Goal: Task Accomplishment & Management: Manage account settings

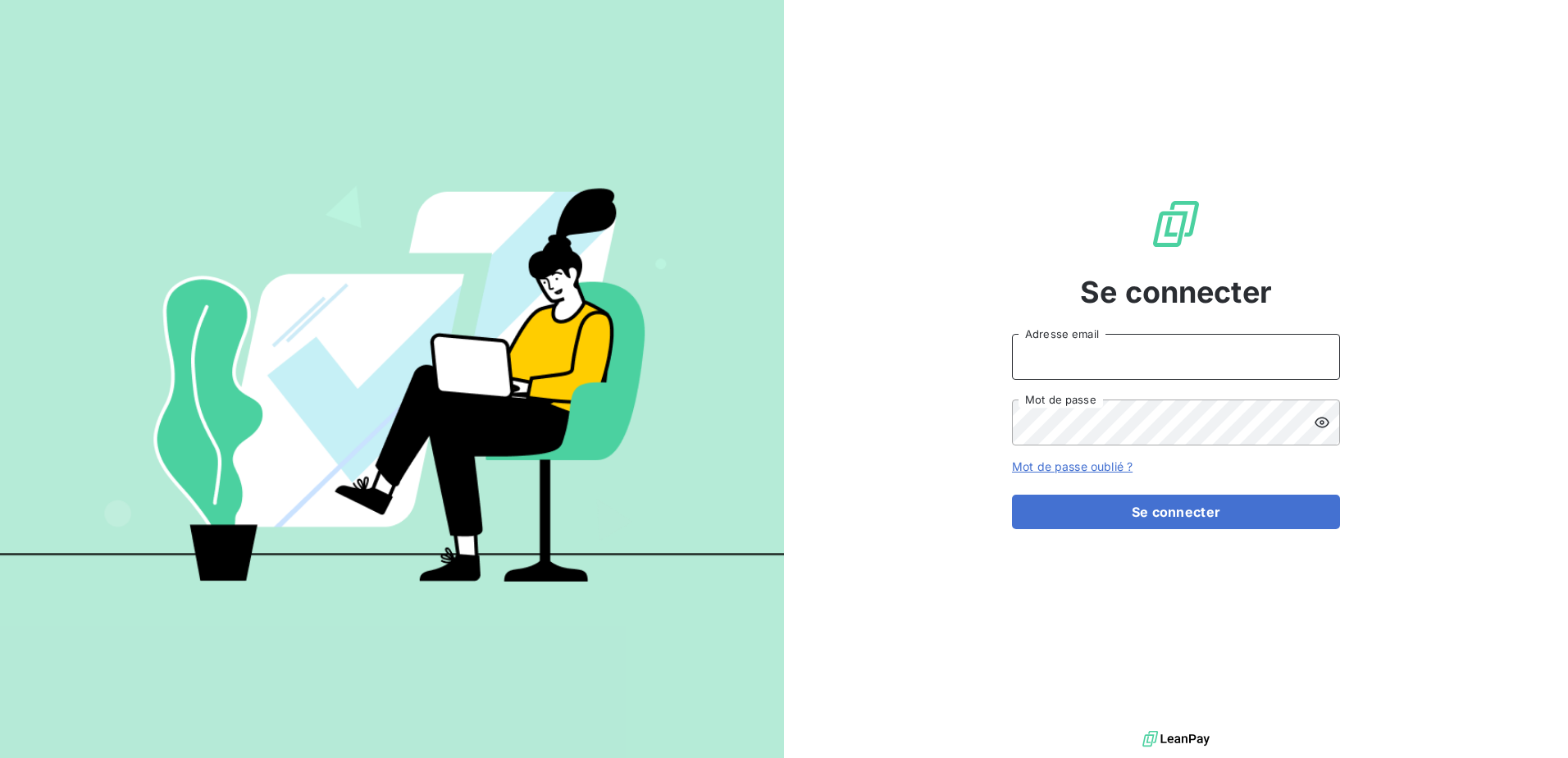
click at [1041, 354] on input "Adresse email" at bounding box center [1176, 357] width 328 height 46
type input "[PERSON_NAME][EMAIL_ADDRESS][DOMAIN_NAME]"
click at [1012, 495] on button "Se connecter" at bounding box center [1176, 512] width 328 height 35
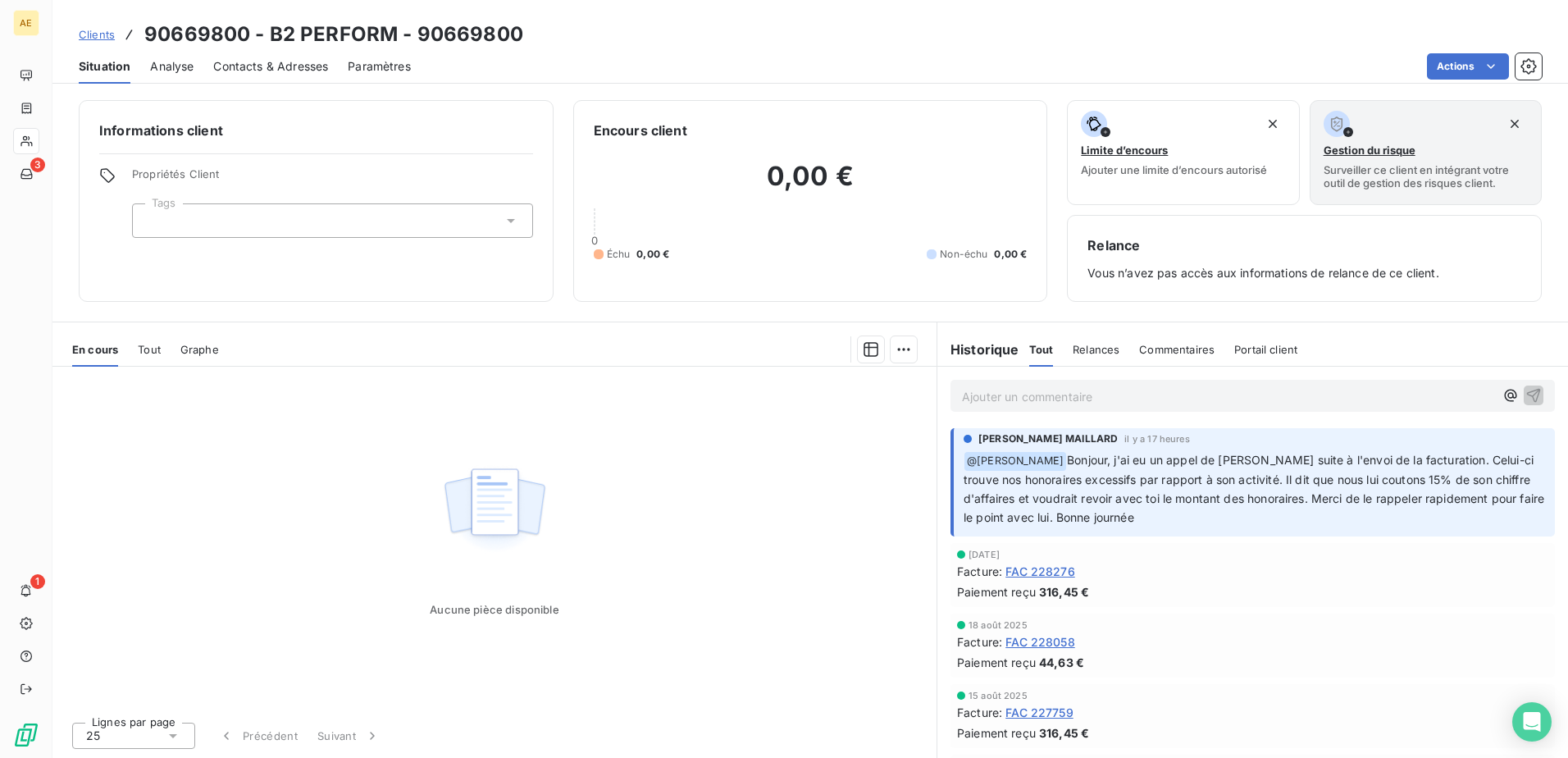
click at [1024, 400] on p "Ajouter un commentaire ﻿" at bounding box center [1229, 396] width 533 height 21
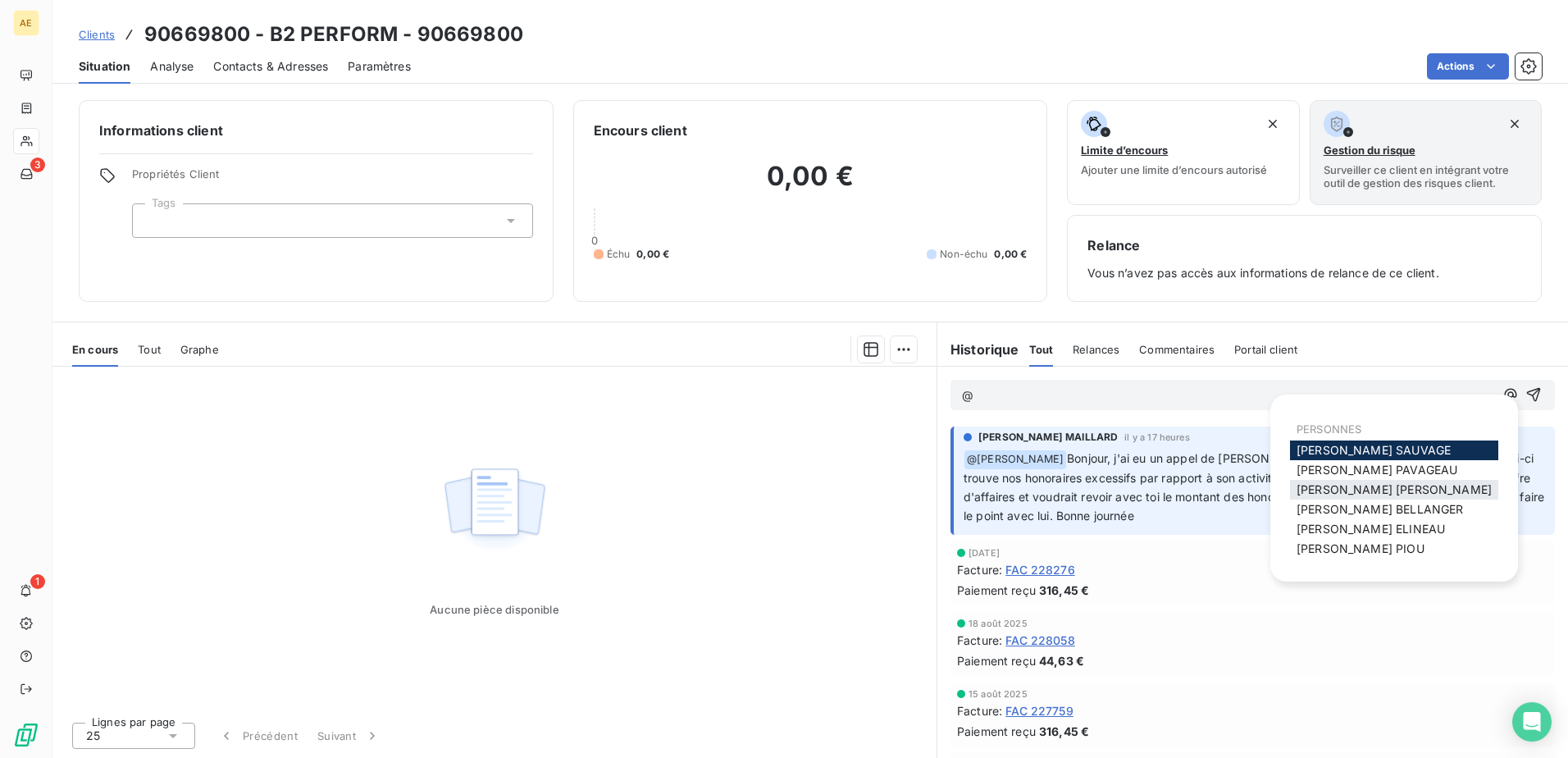
click at [1404, 491] on span "[PERSON_NAME] MAILLARD" at bounding box center [1395, 489] width 196 height 14
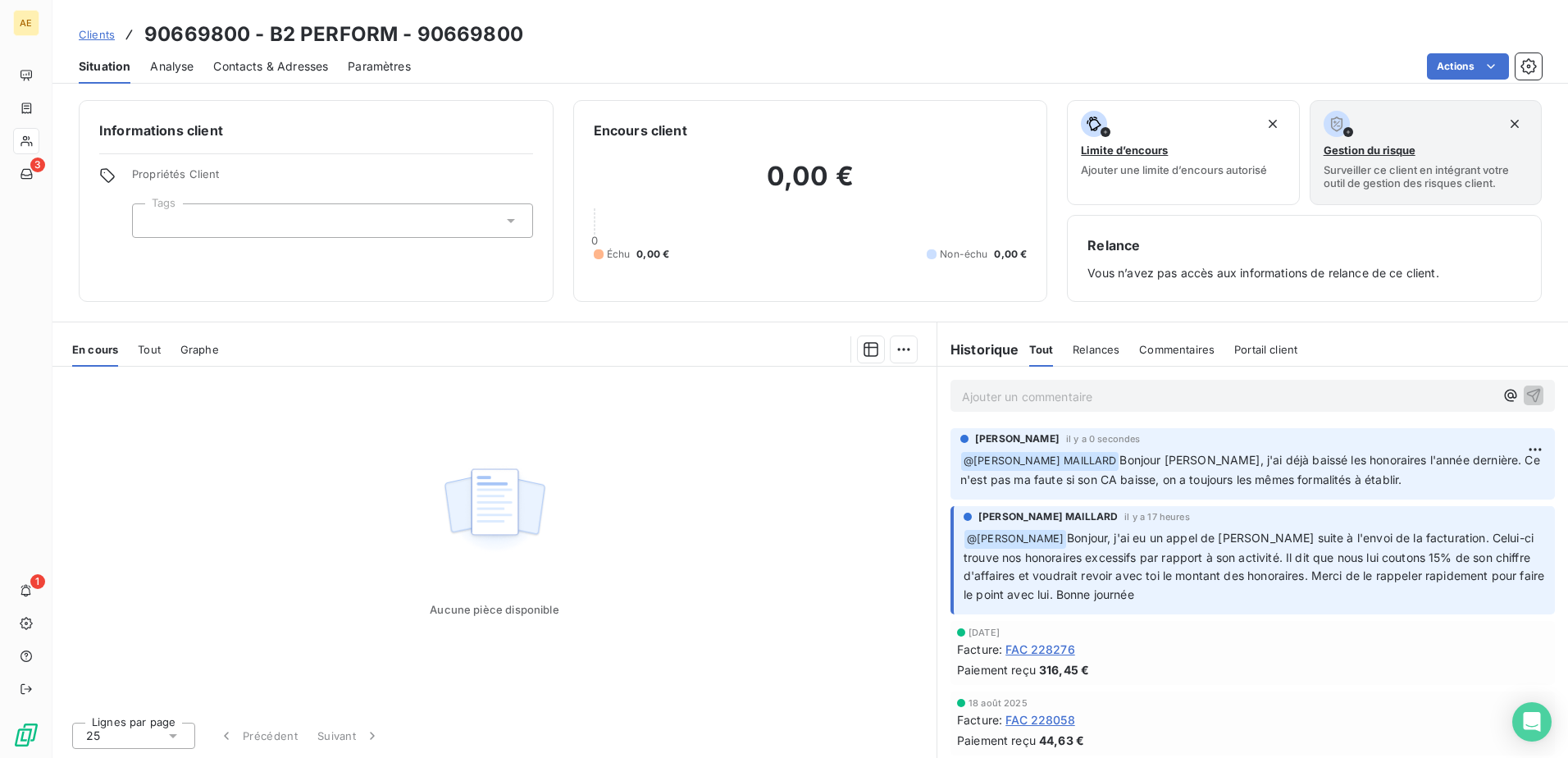
click at [1441, 476] on p "﻿ @ [PERSON_NAME] [PERSON_NAME] [PERSON_NAME], j'ai déjà baissé les honoraires …" at bounding box center [1253, 470] width 585 height 39
click at [1524, 451] on html "AE 3 1 Clients 90669800 - B2 PERFORM - 90669800 Situation Analyse Contacts & Ad…" at bounding box center [784, 379] width 1568 height 758
click at [1414, 478] on html "AE 3 1 Clients 90669800 - B2 PERFORM - 90669800 Situation Analyse Contacts & Ad…" at bounding box center [784, 379] width 1568 height 758
click at [1413, 478] on p "﻿ @ [PERSON_NAME] [PERSON_NAME] [PERSON_NAME], j'ai déjà baissé les honoraires …" at bounding box center [1253, 470] width 585 height 39
click at [1413, 483] on p "﻿ @ [PERSON_NAME] [PERSON_NAME] [PERSON_NAME], j'ai déjà baissé les honoraires …" at bounding box center [1253, 470] width 585 height 39
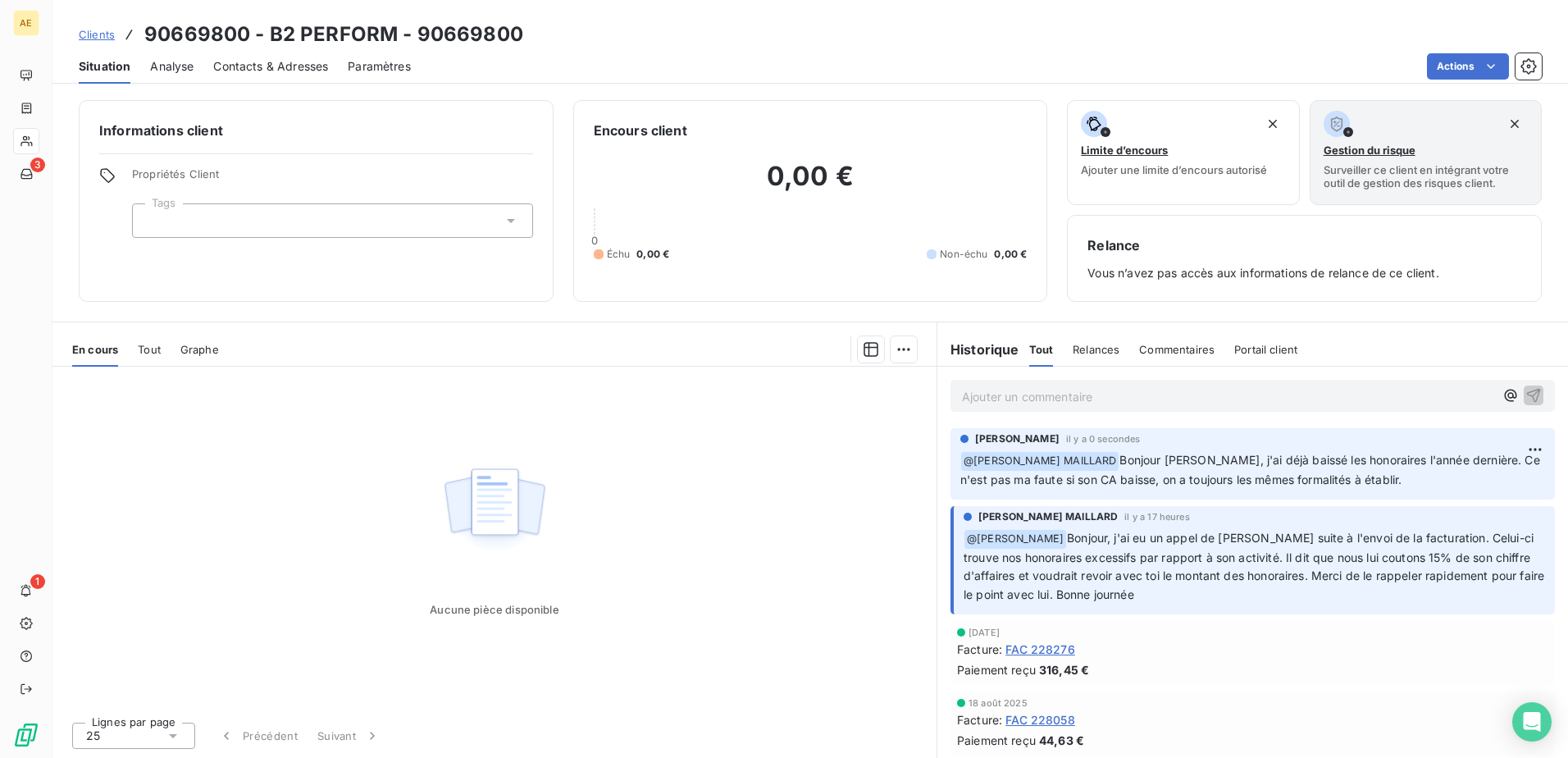
click at [1409, 481] on p "﻿ @ [PERSON_NAME] [PERSON_NAME] [PERSON_NAME], j'ai déjà baissé les honoraires …" at bounding box center [1253, 470] width 585 height 39
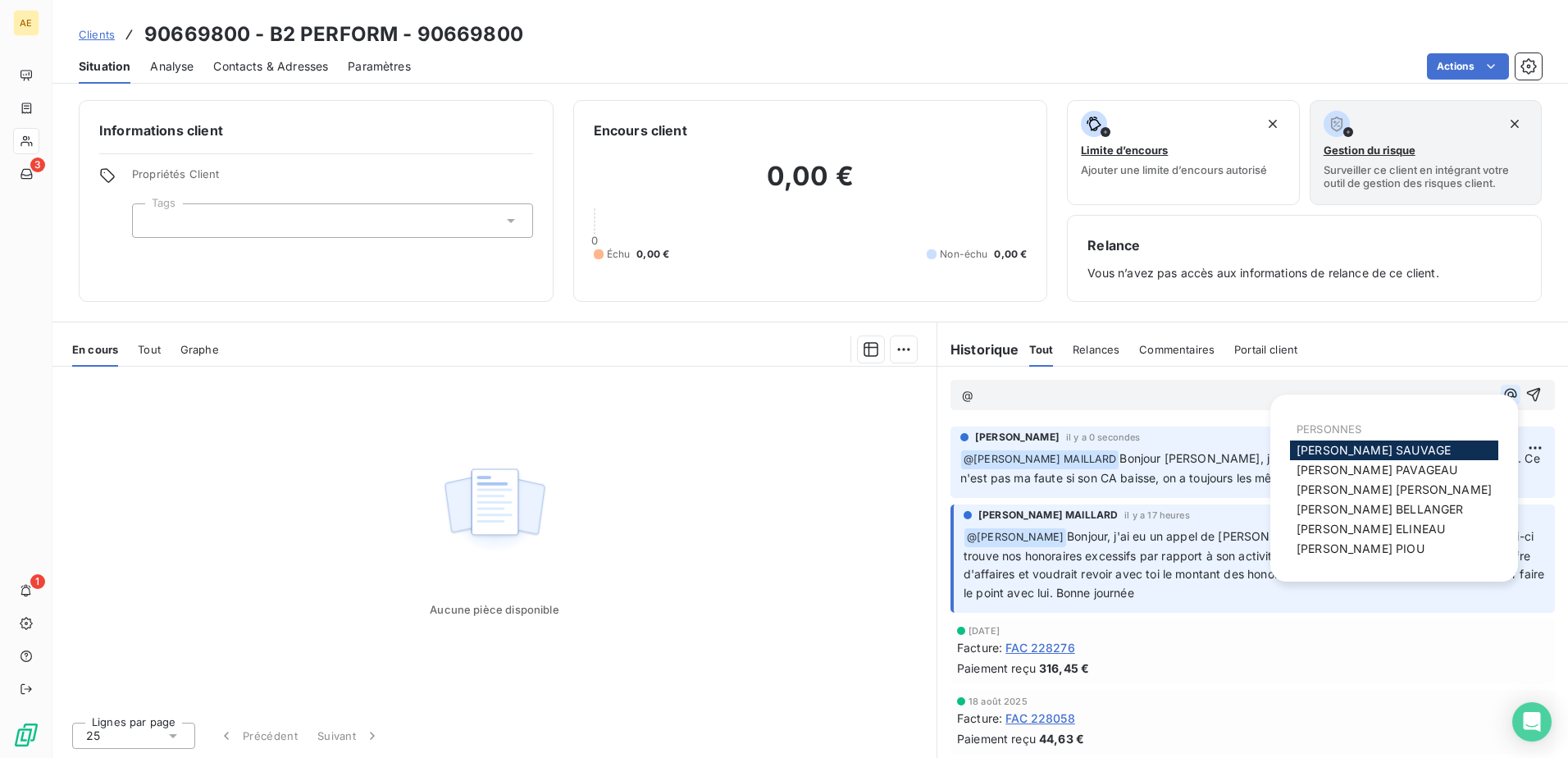
click at [1503, 395] on icon "button" at bounding box center [1511, 395] width 16 height 16
drag, startPoint x: 1404, startPoint y: 460, endPoint x: 1404, endPoint y: 488, distance: 28.0
click at [1404, 488] on div "PERSONNES [PERSON_NAME] [PERSON_NAME] [PERSON_NAME] MAILLARD [PERSON_NAME] [PER…" at bounding box center [1395, 488] width 209 height 148
click at [1404, 488] on span "[PERSON_NAME] MAILLARD" at bounding box center [1395, 489] width 196 height 14
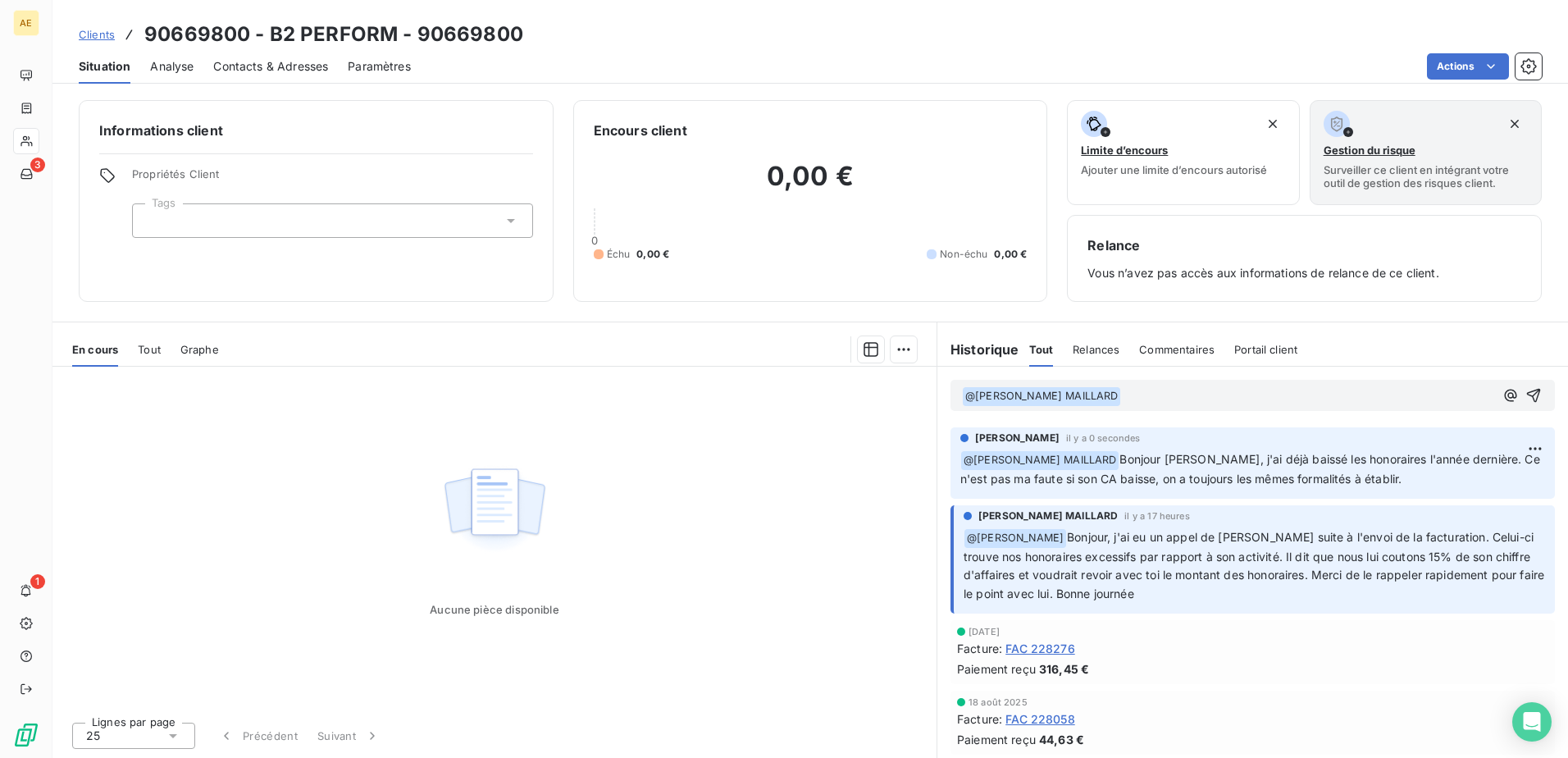
click at [1155, 403] on p "﻿ @ [PERSON_NAME] MAILLARD ﻿ ﻿" at bounding box center [1229, 396] width 533 height 20
click at [1527, 395] on icon "button" at bounding box center [1533, 395] width 14 height 14
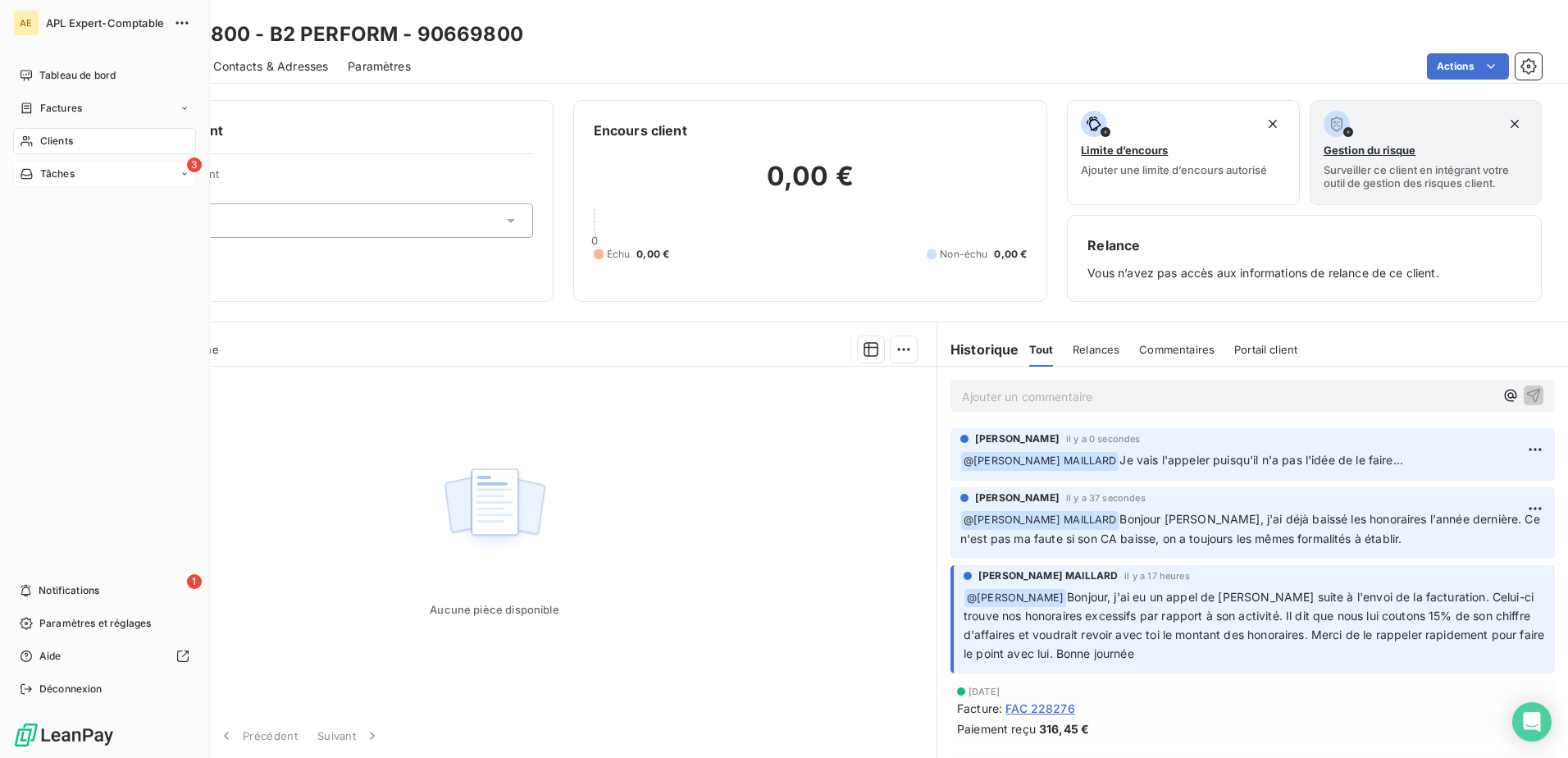
click at [48, 171] on span "Tâches" at bounding box center [58, 174] width 35 height 15
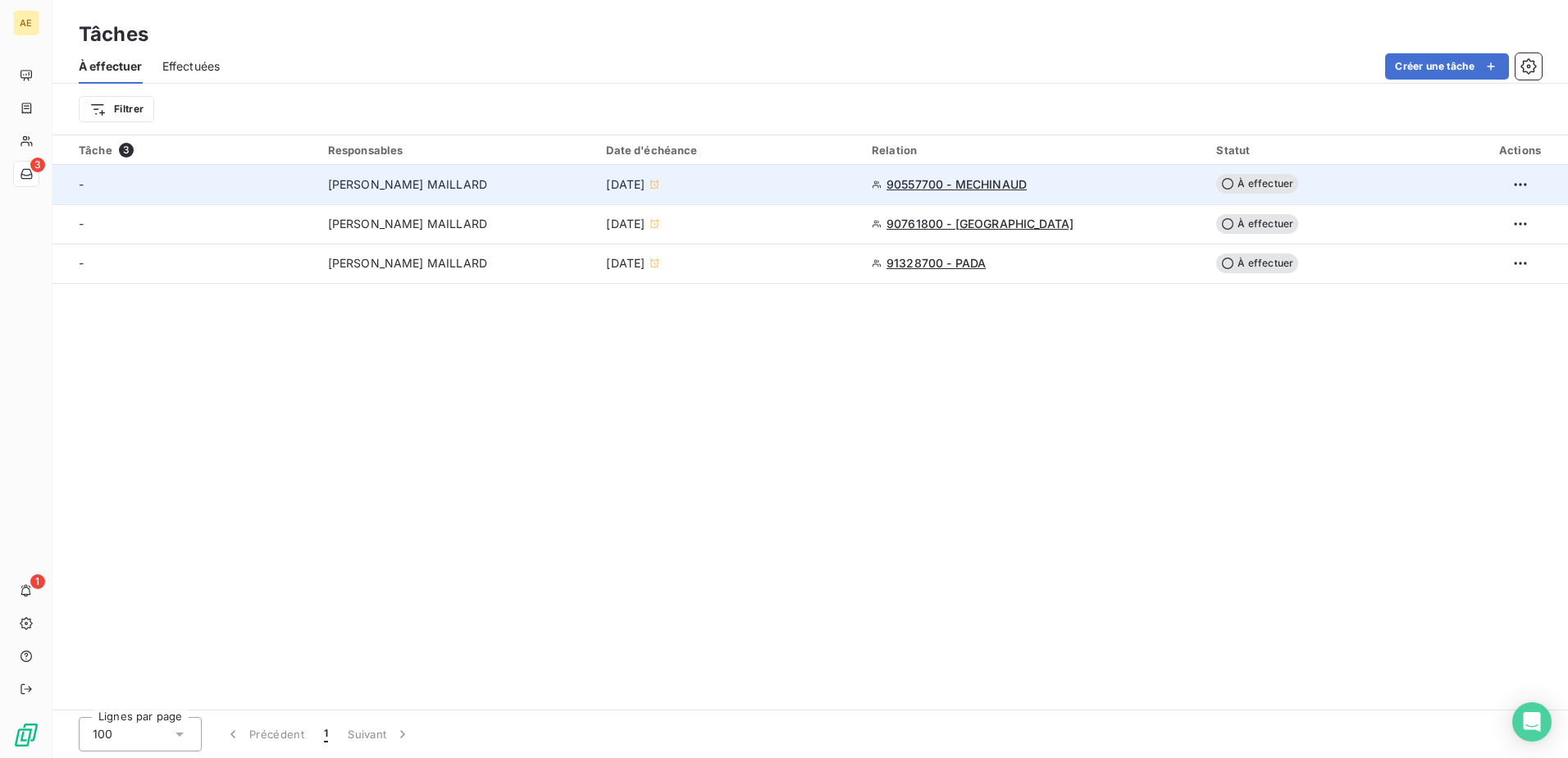
click at [378, 196] on td "[PERSON_NAME] MAILLARD" at bounding box center [457, 185] width 279 height 39
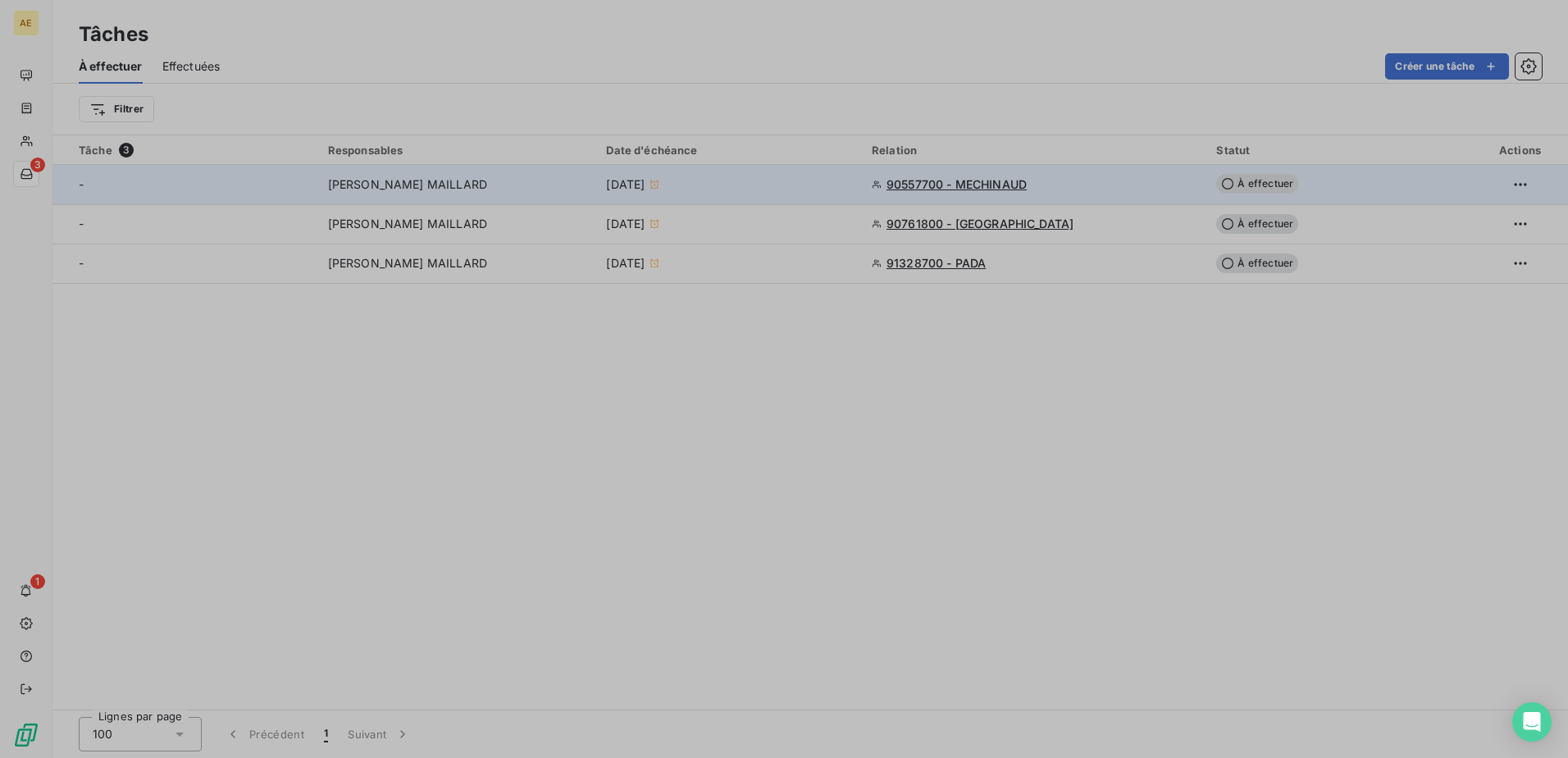
type input "[DATE]"
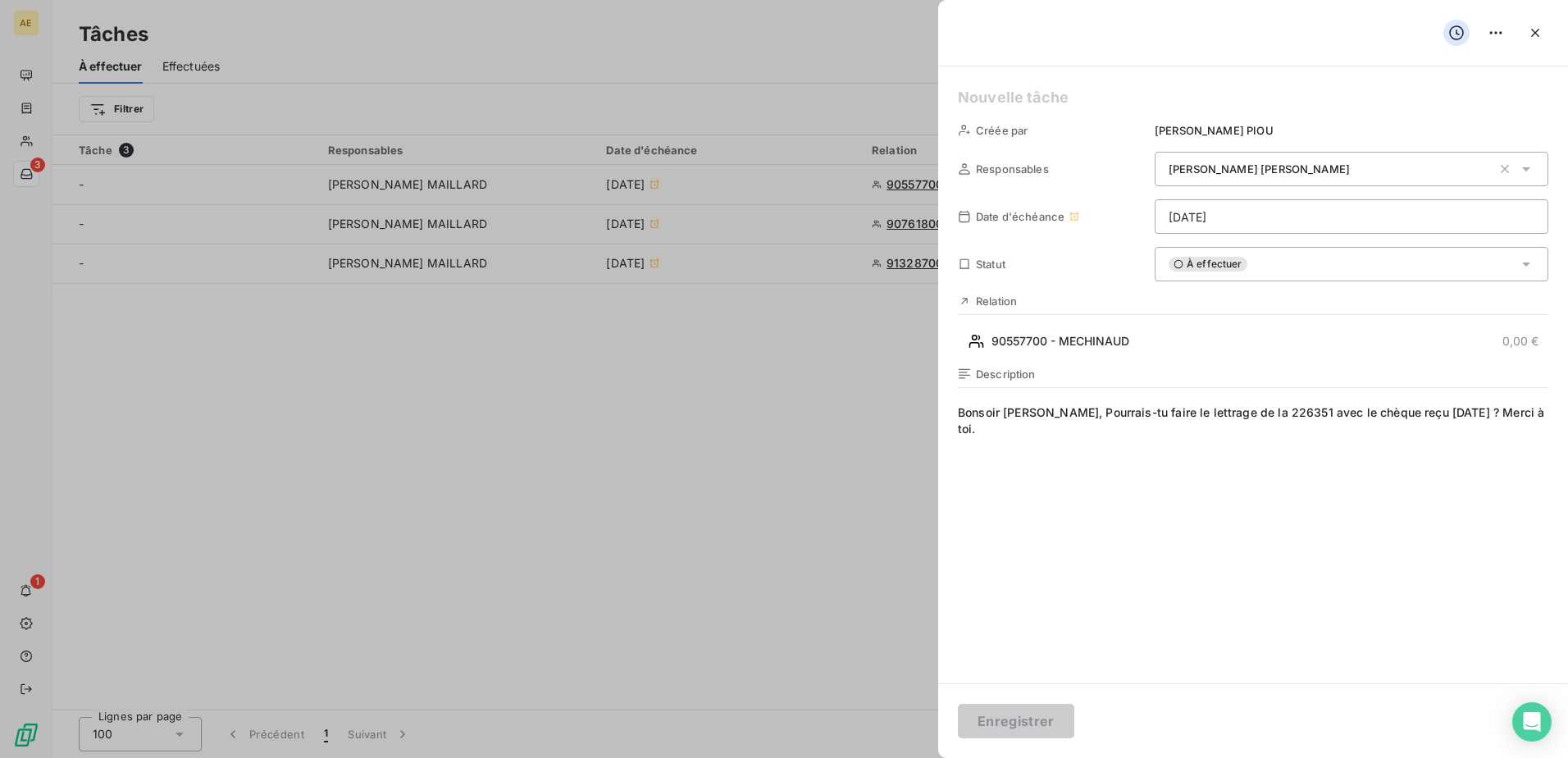
drag, startPoint x: 1527, startPoint y: 34, endPoint x: 1521, endPoint y: 41, distance: 9.2
click at [1524, 36] on button "button" at bounding box center [1535, 33] width 26 height 26
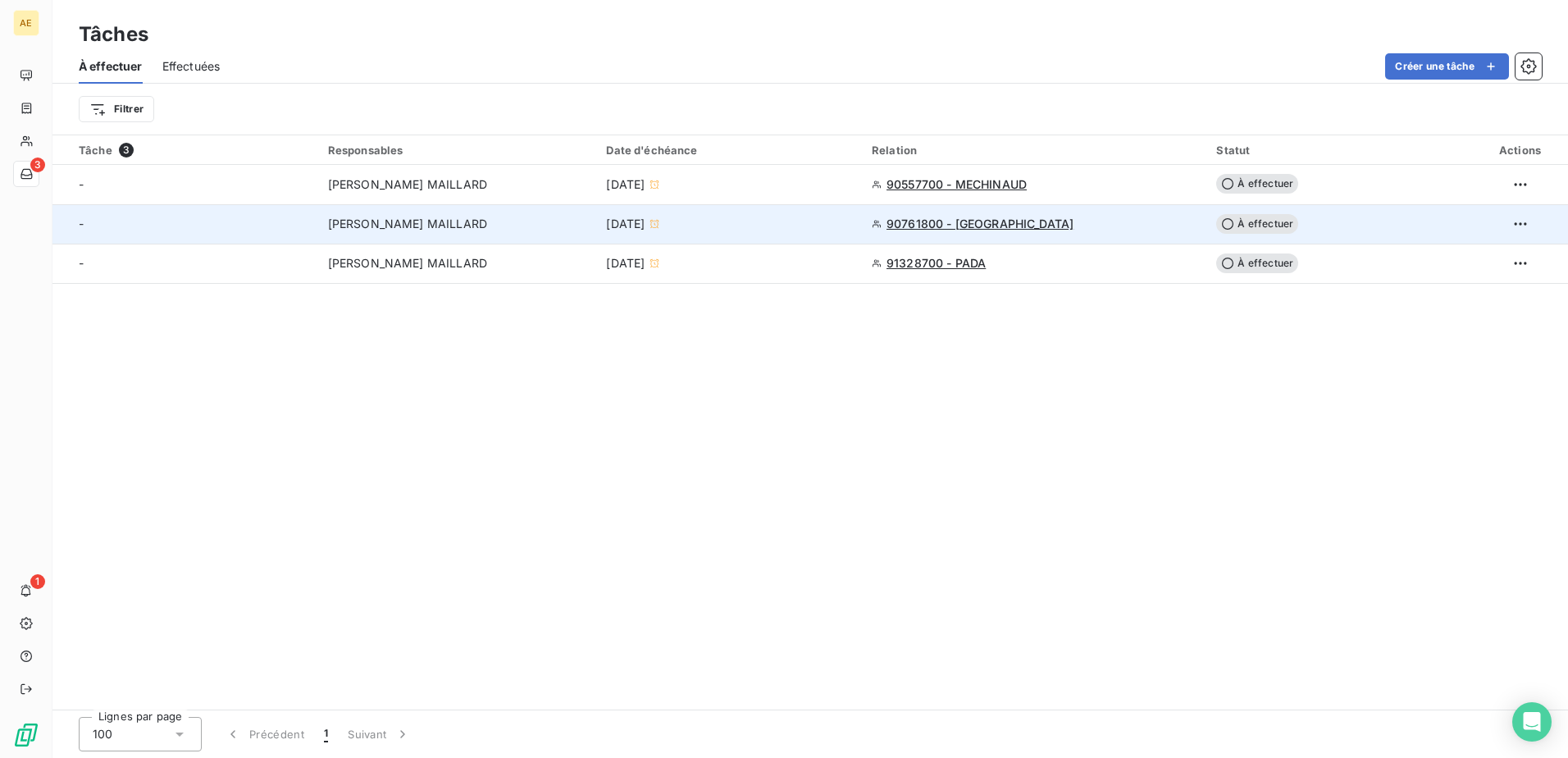
click at [979, 224] on span "90761800 - [GEOGRAPHIC_DATA]" at bounding box center [980, 224] width 187 height 16
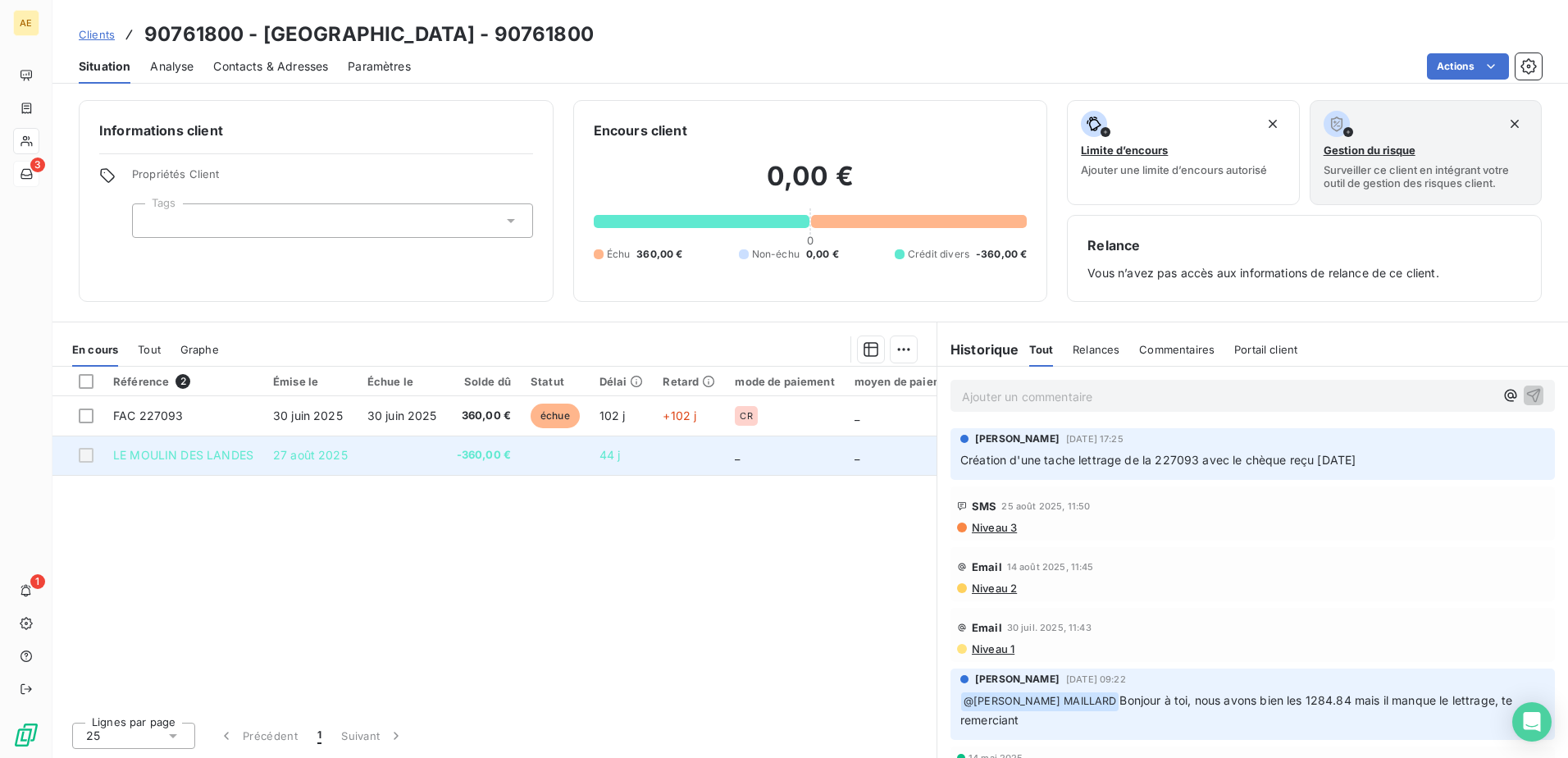
click at [184, 457] on span "LE MOULIN DES LANDES" at bounding box center [183, 455] width 141 height 14
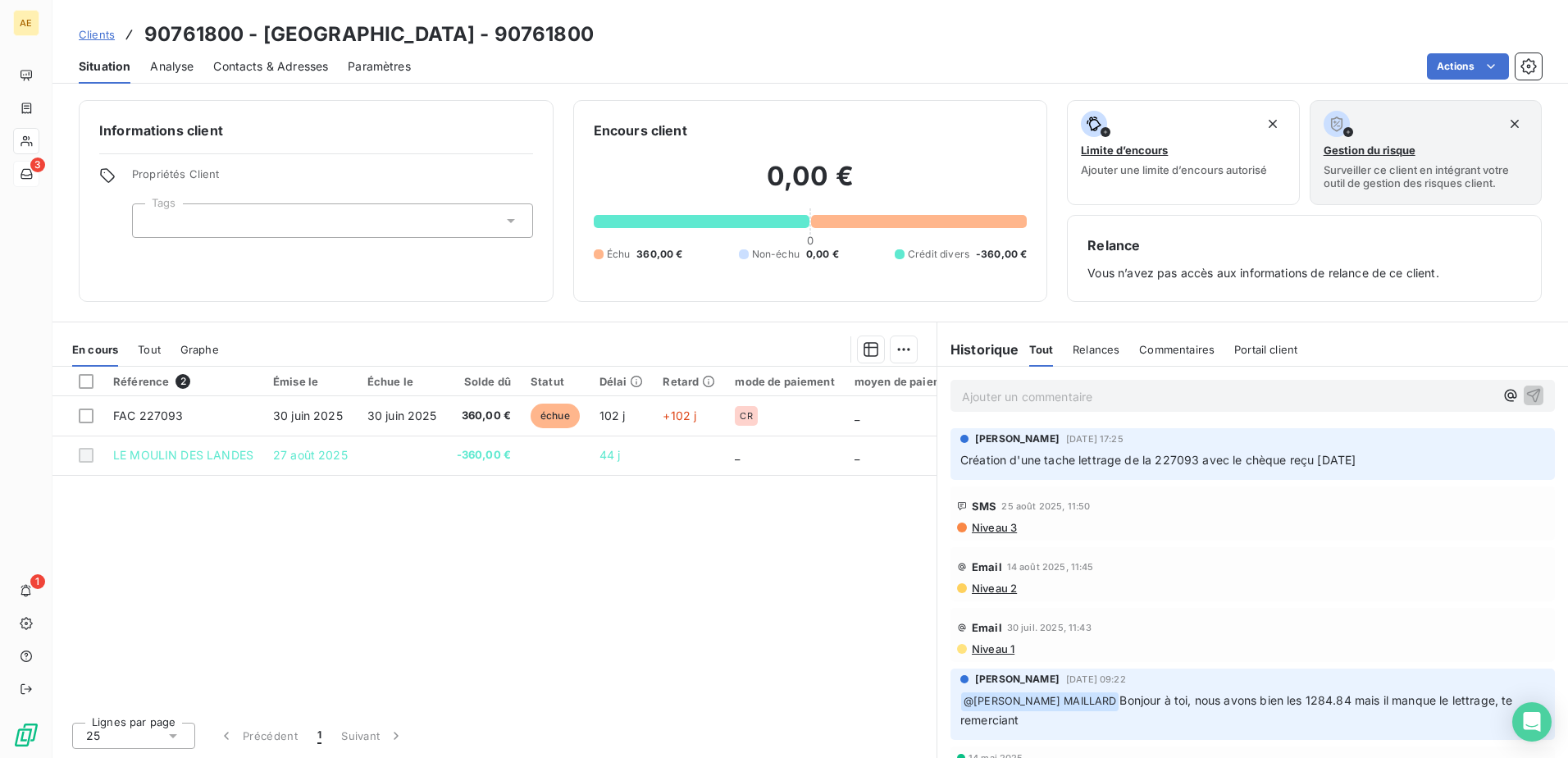
click at [548, 560] on div "Référence 2 Émise le Échue le Solde dû Statut Délai Retard mode de paiement moy…" at bounding box center [495, 538] width 884 height 342
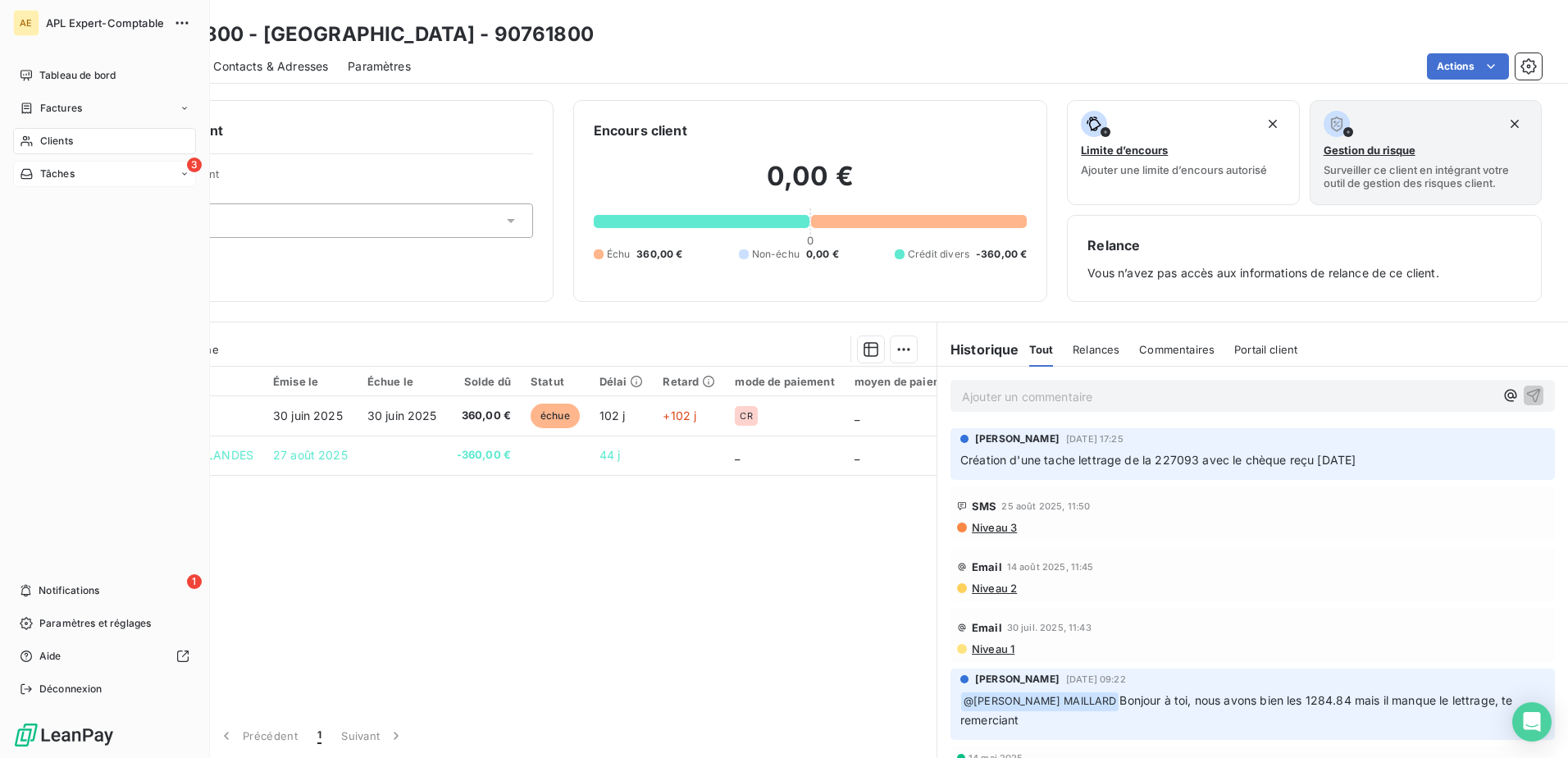
click at [32, 179] on icon at bounding box center [26, 174] width 14 height 13
